Goal: Check status: Check status

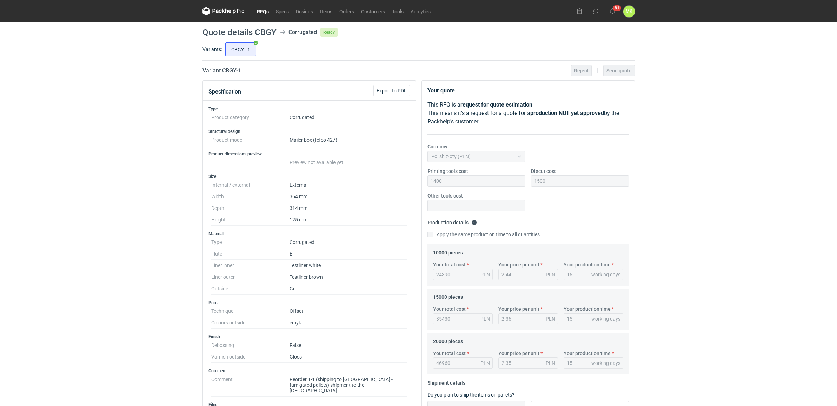
click at [266, 9] on link "RFQs" at bounding box center [263, 11] width 19 height 8
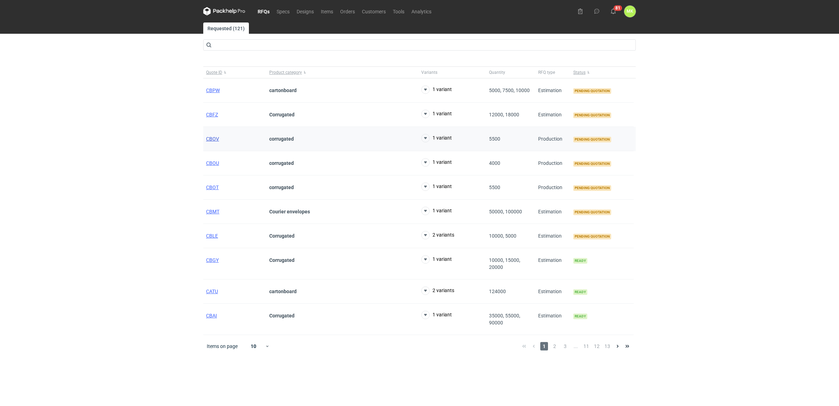
click at [212, 138] on span "CBOV" at bounding box center [212, 139] width 13 height 6
click at [724, 247] on div "RFQs Specs Designs Items Orders Customers Tools Analytics 81 [PERSON_NAME] Kasp…" at bounding box center [419, 203] width 839 height 406
click at [216, 262] on span "CBGY" at bounding box center [212, 260] width 13 height 6
